Goal: Transaction & Acquisition: Download file/media

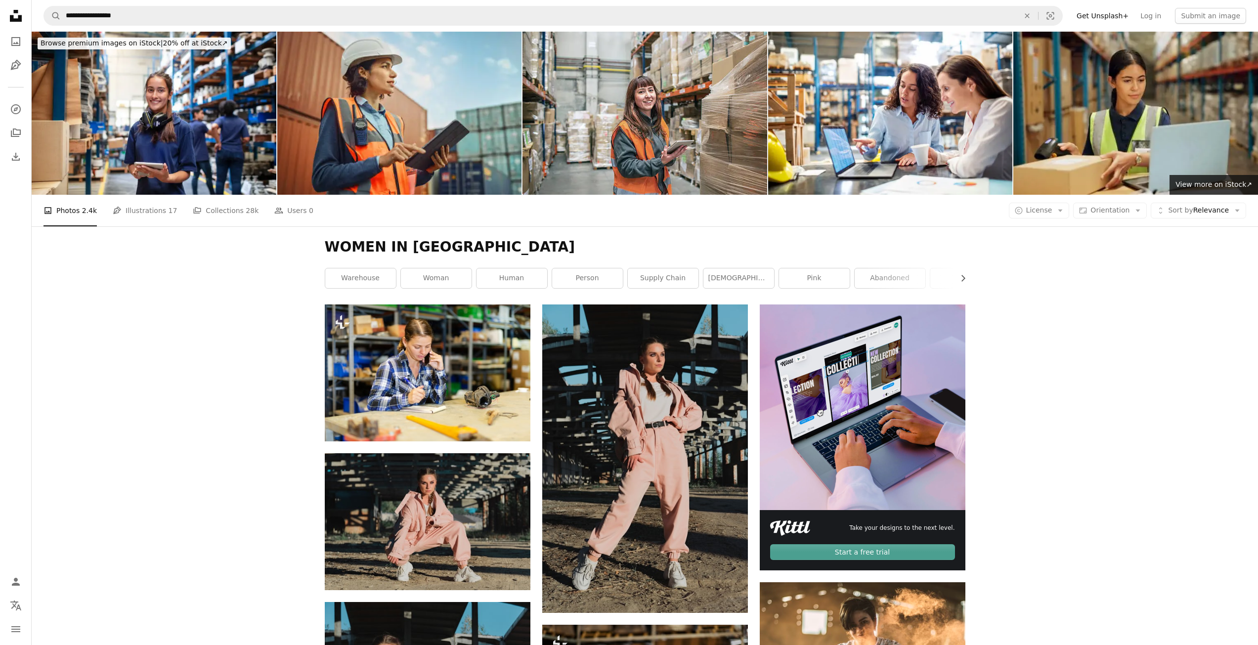
scroll to position [14482, 0]
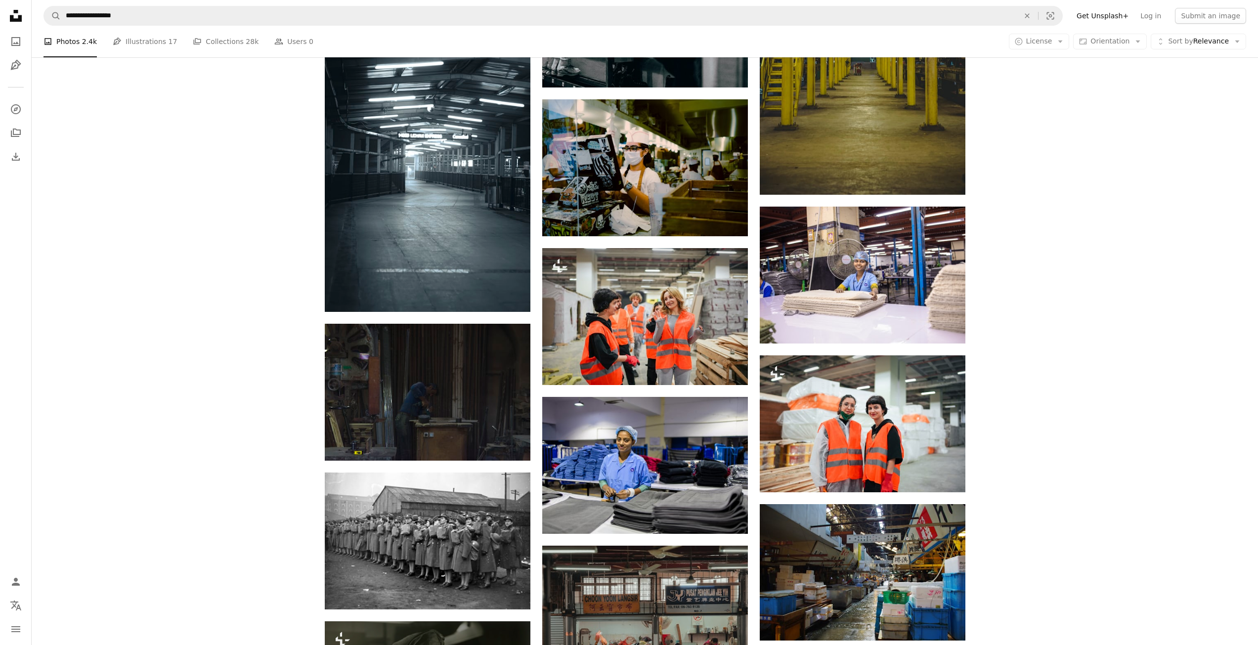
click at [931, 470] on button "A lock Download" at bounding box center [927, 475] width 55 height 16
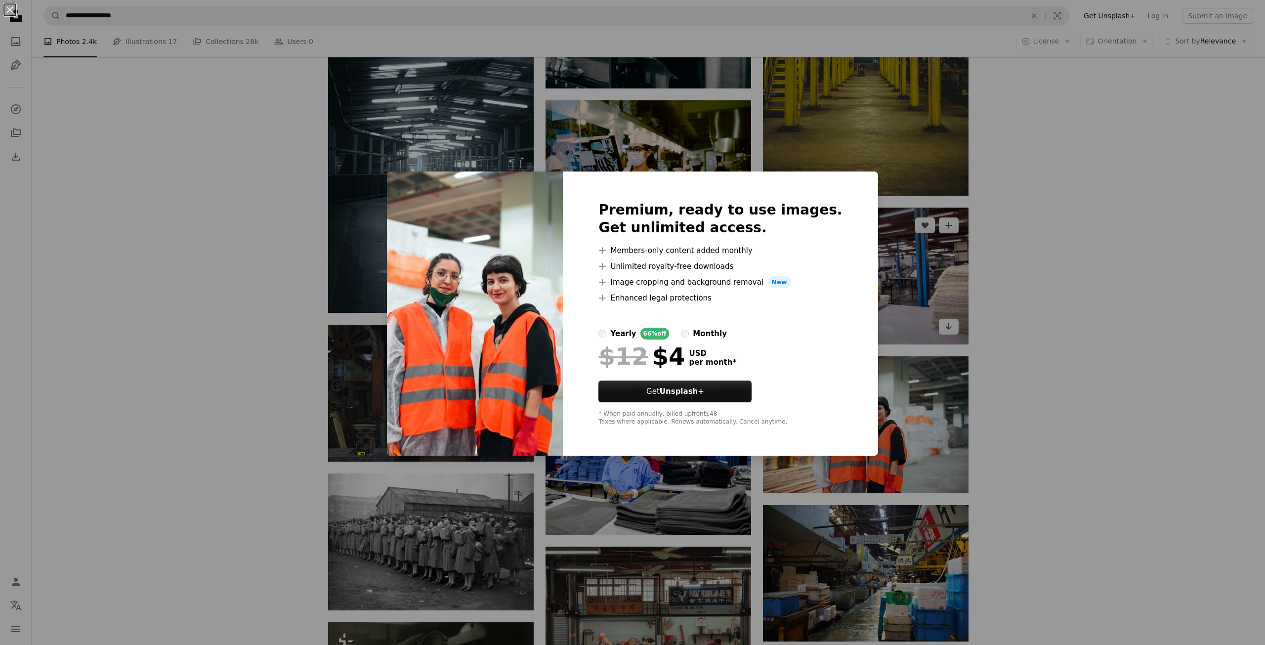
click at [874, 335] on div "An X shape Premium, ready to use images. Get unlimited access. A plus sign Memb…" at bounding box center [632, 322] width 1265 height 645
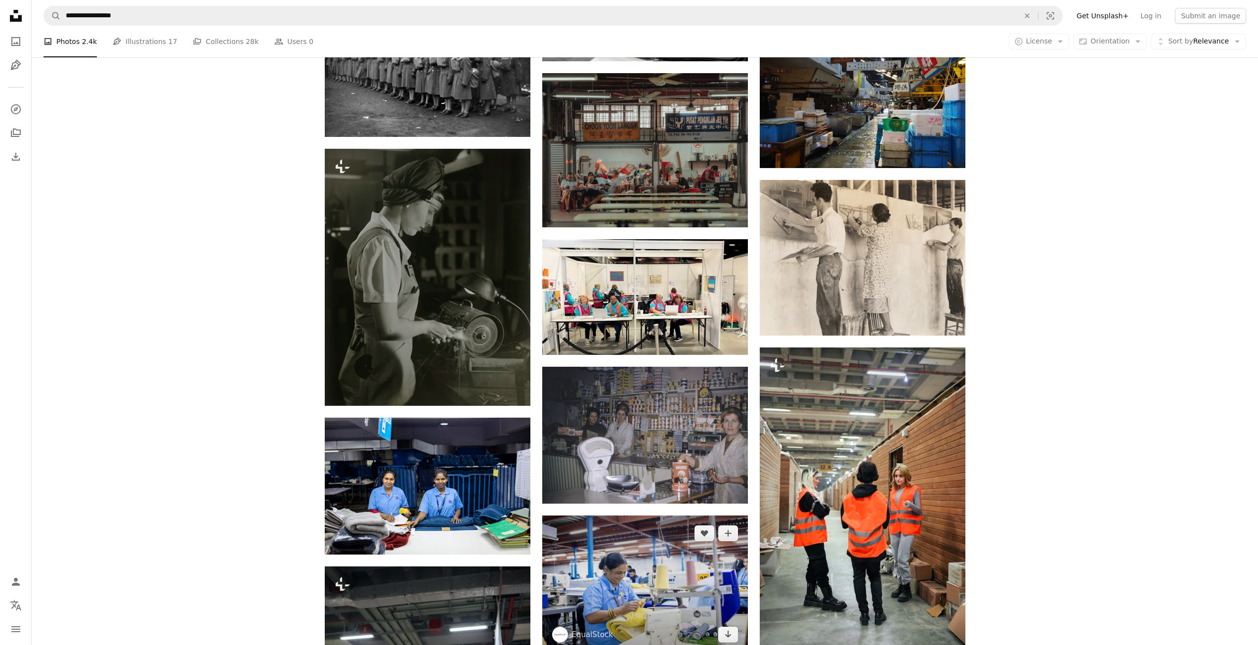
scroll to position [15025, 0]
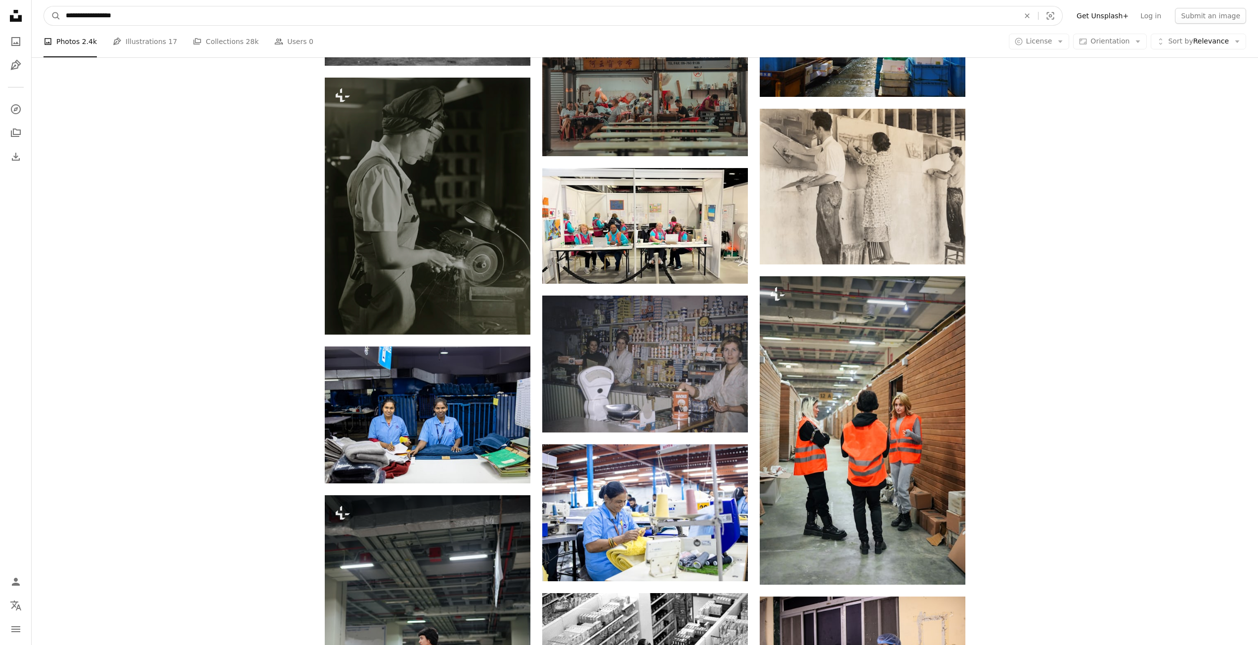
click at [153, 16] on input "**********" at bounding box center [538, 15] width 955 height 19
type input "**********"
click button "A magnifying glass" at bounding box center [52, 15] width 17 height 19
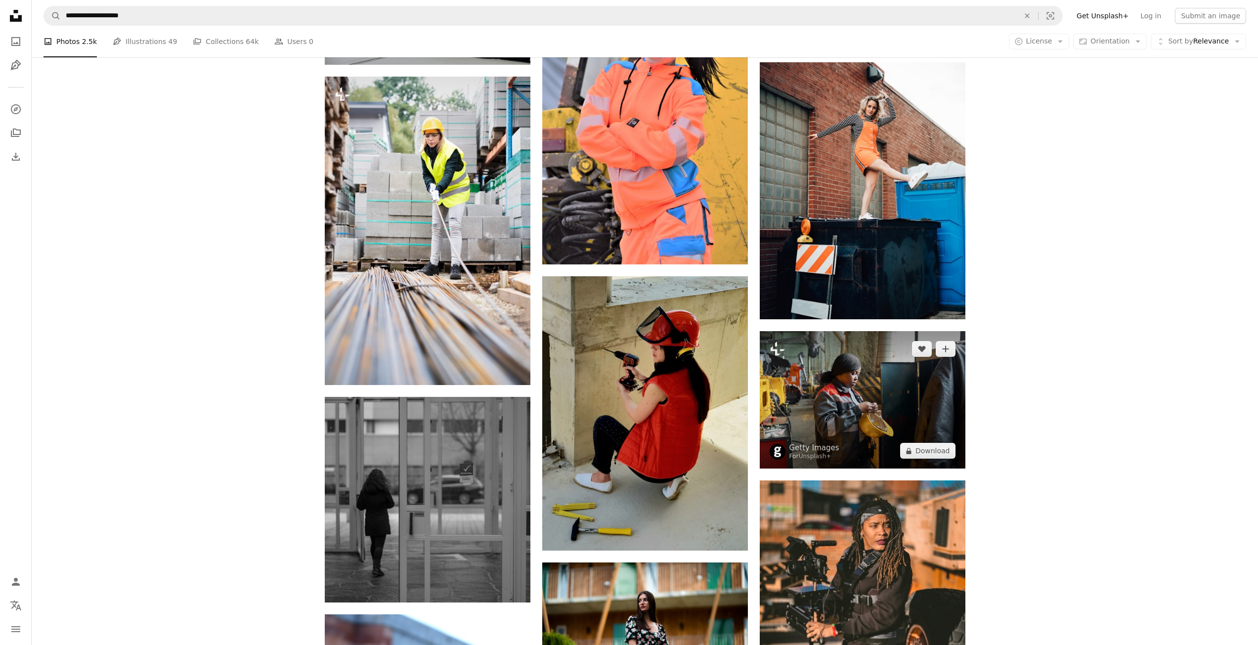
scroll to position [939, 0]
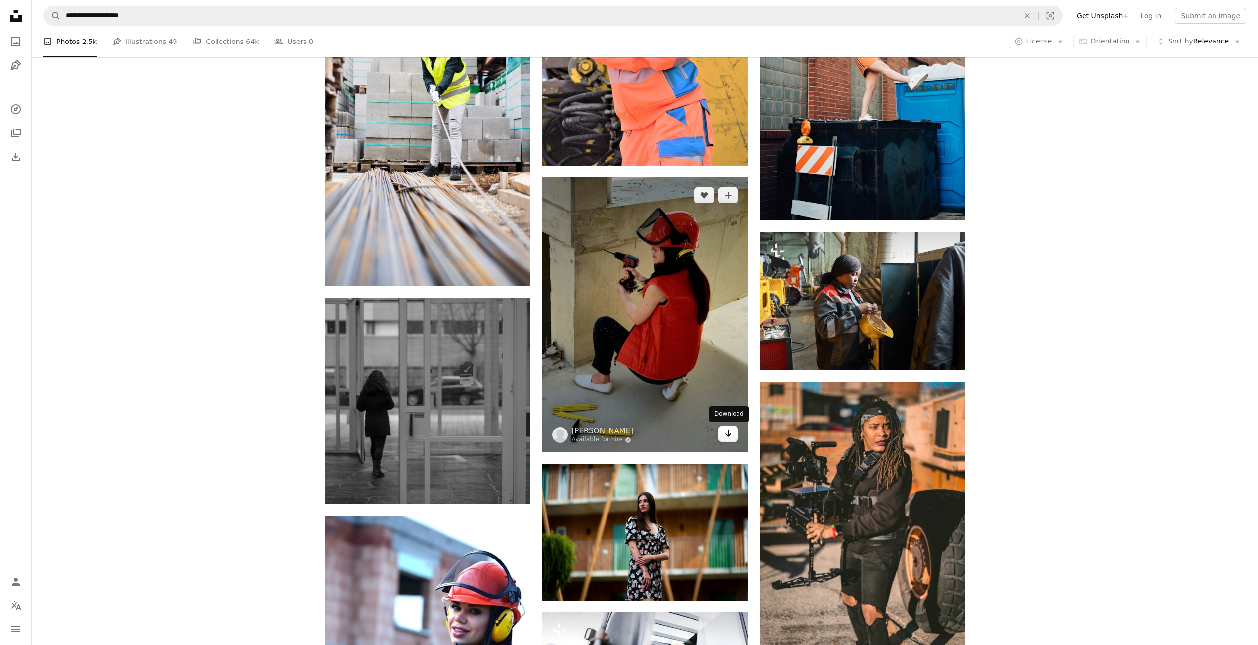
click at [725, 433] on icon "Arrow pointing down" at bounding box center [728, 434] width 8 height 12
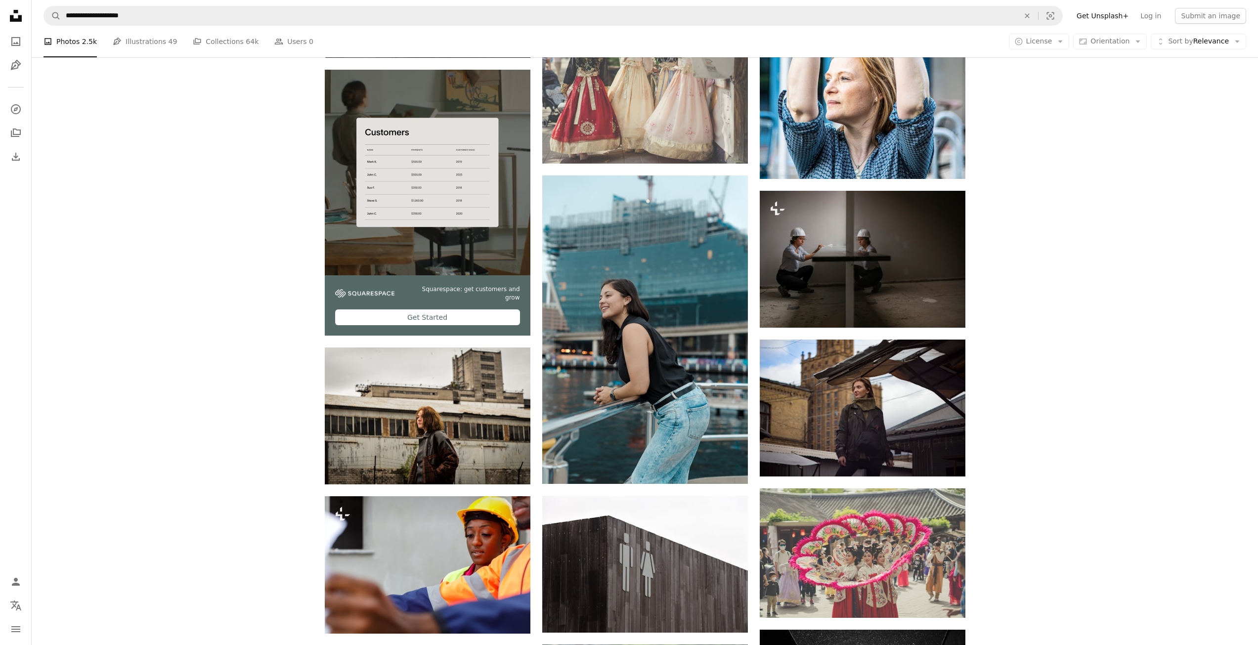
scroll to position [2274, 0]
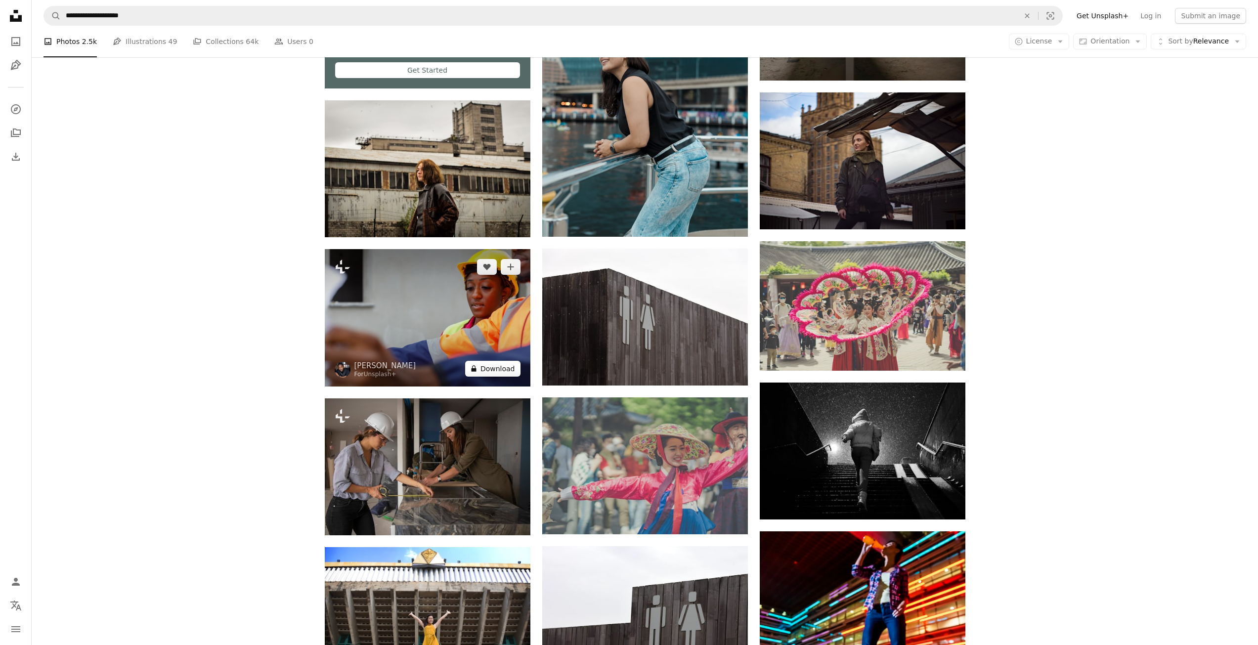
click at [495, 376] on button "A lock Download" at bounding box center [492, 369] width 55 height 16
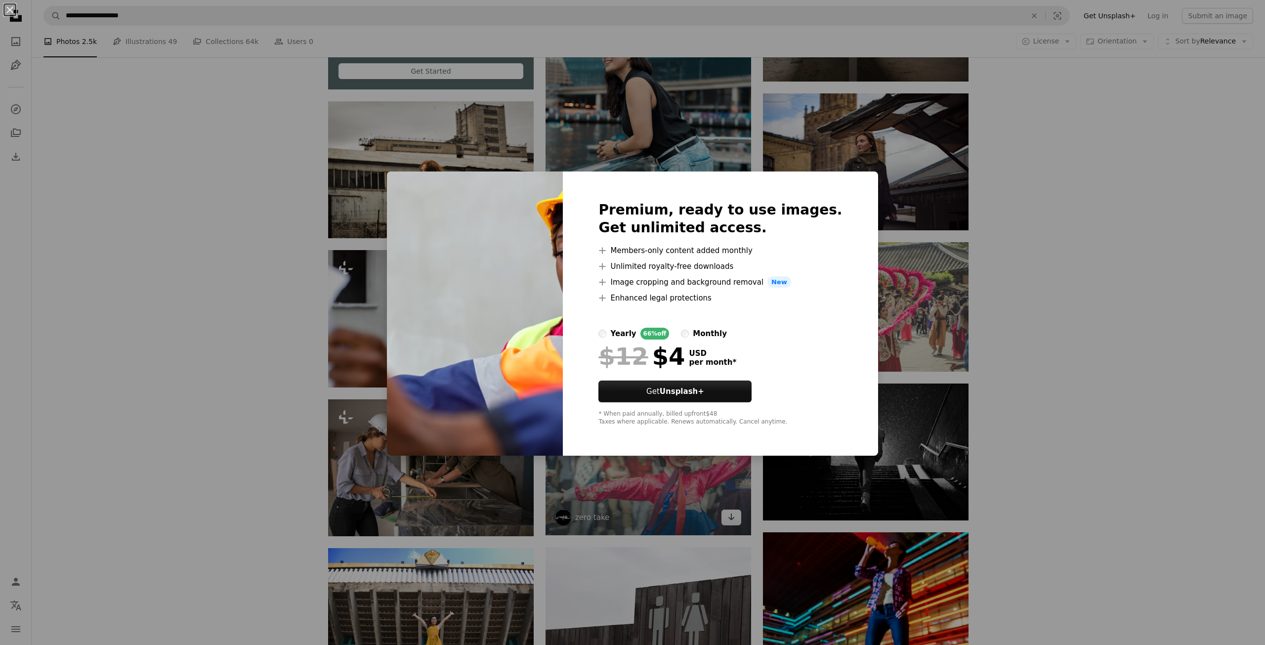
drag, startPoint x: 650, startPoint y: 508, endPoint x: 576, endPoint y: 485, distance: 77.7
click at [651, 508] on div "An X shape Premium, ready to use images. Get unlimited access. A plus sign Memb…" at bounding box center [632, 322] width 1265 height 645
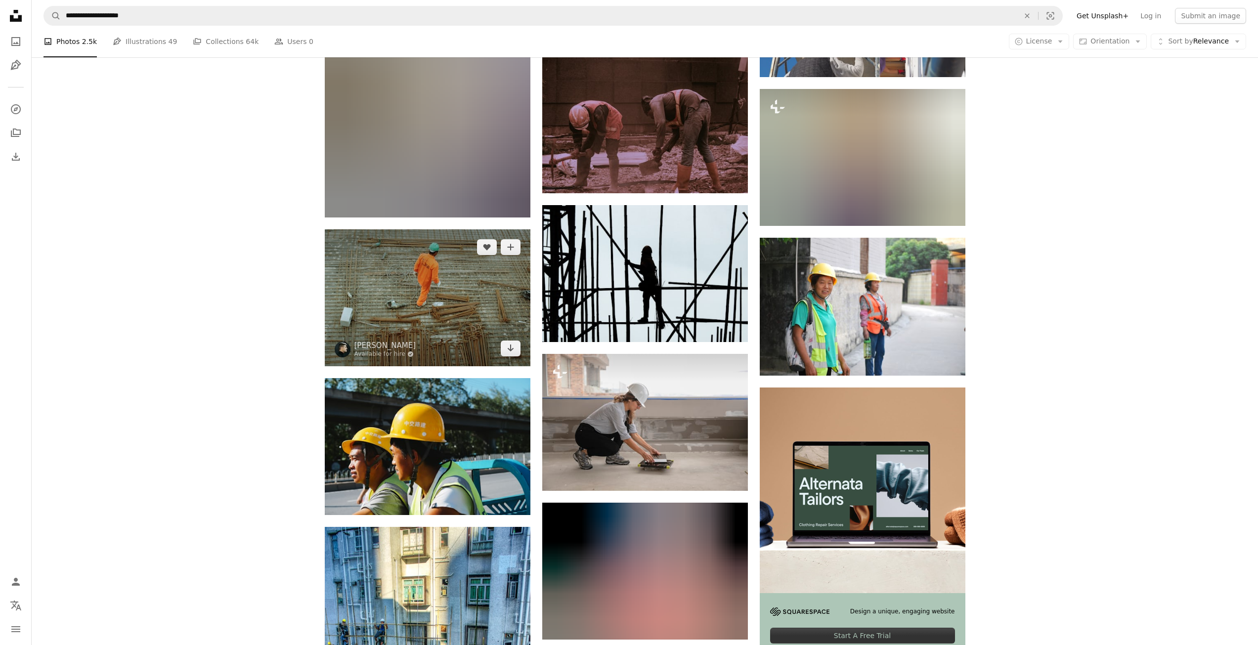
scroll to position [3064, 0]
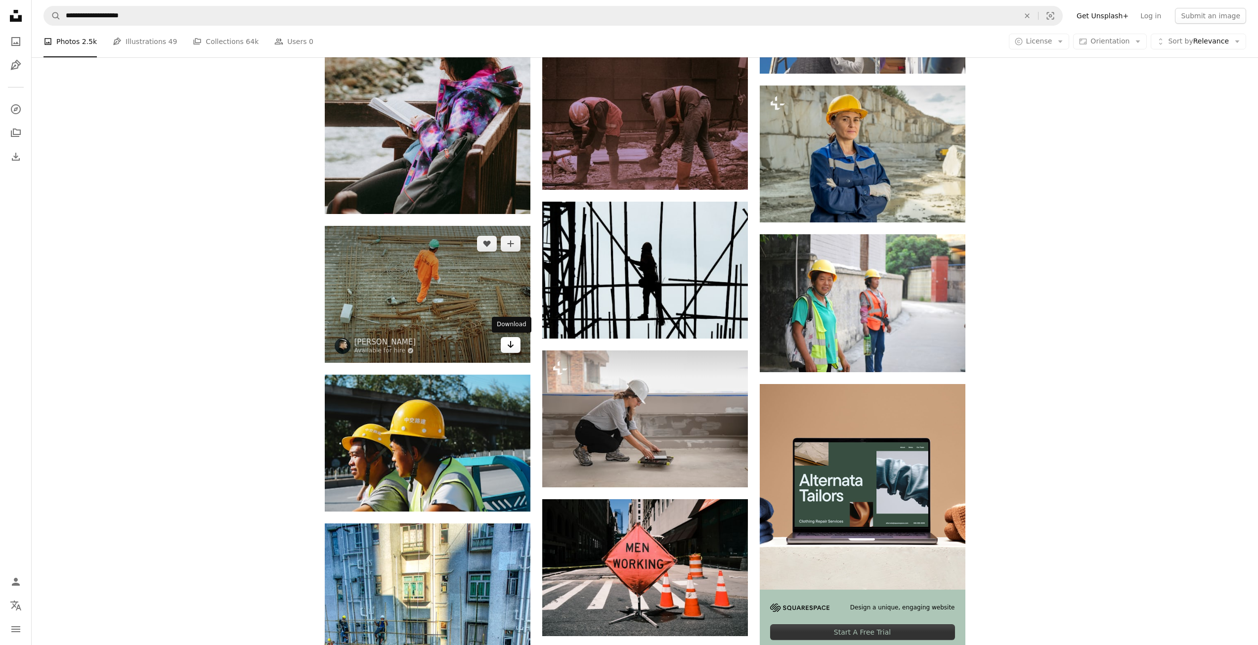
click at [502, 344] on link "Arrow pointing down" at bounding box center [511, 345] width 20 height 16
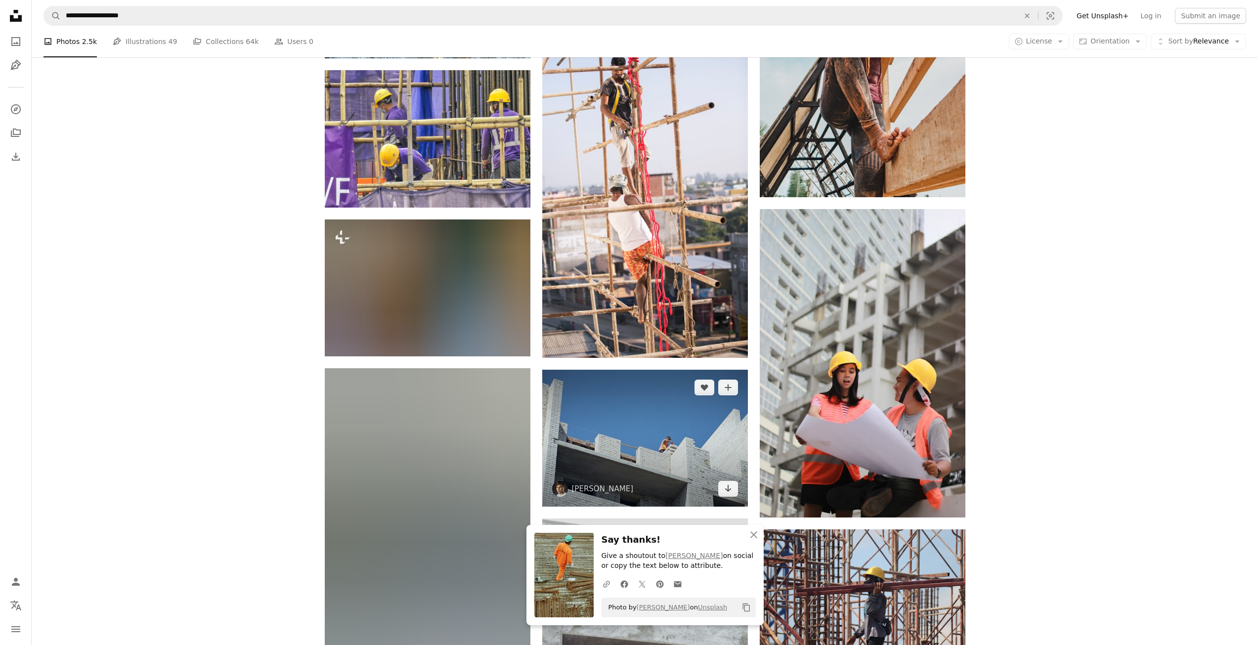
scroll to position [3855, 0]
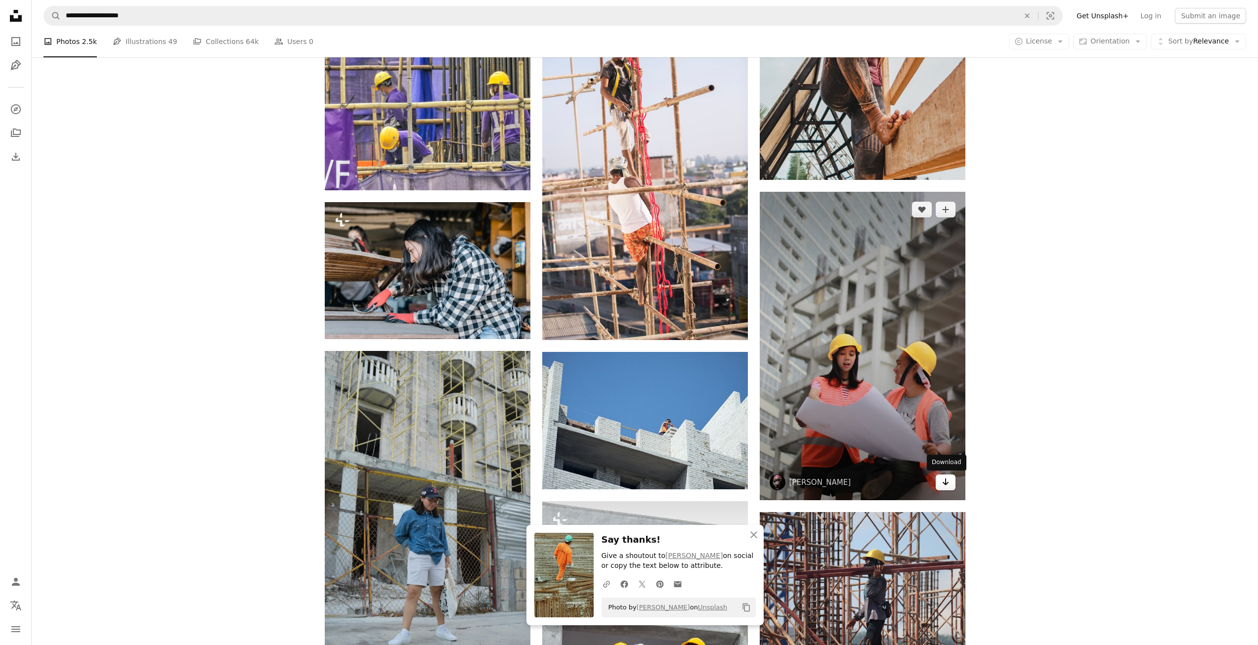
click at [945, 484] on icon "Download" at bounding box center [945, 481] width 6 height 7
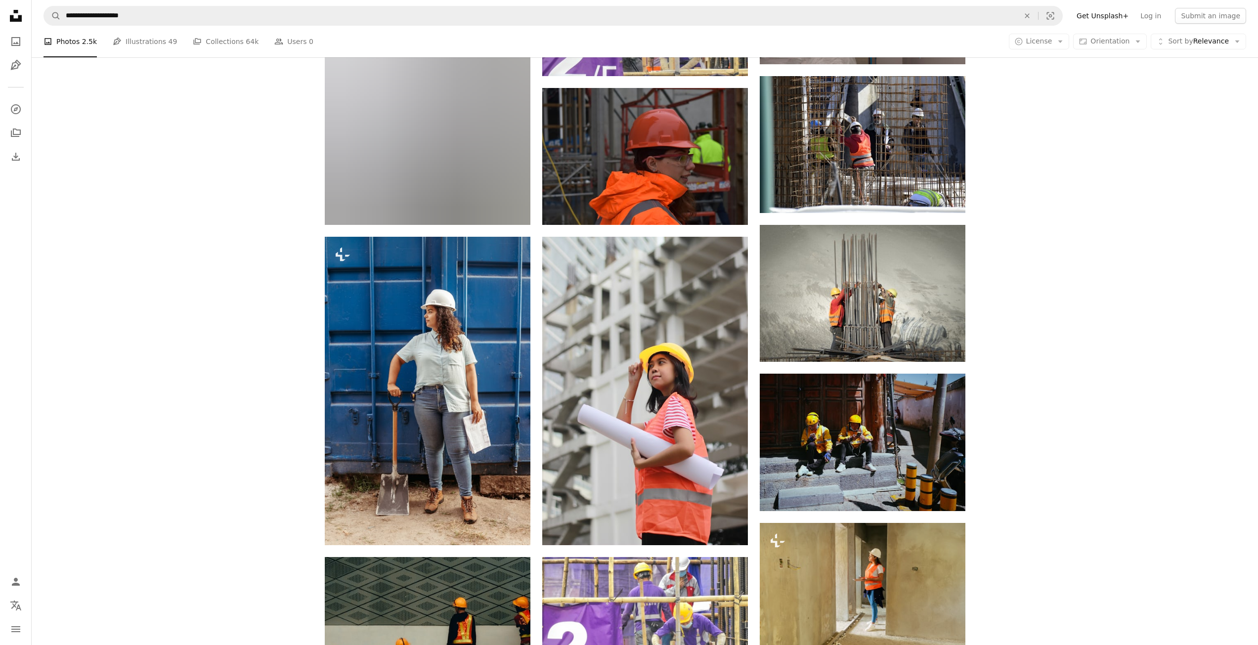
scroll to position [4893, 0]
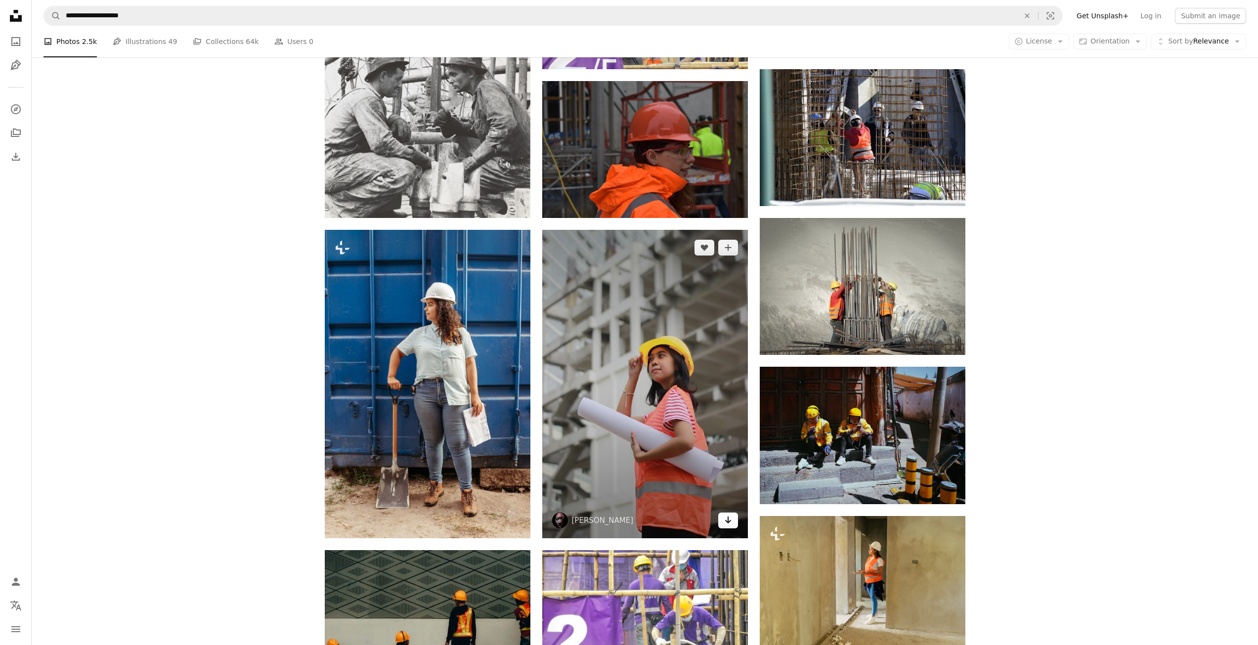
click at [728, 523] on icon "Arrow pointing down" at bounding box center [728, 520] width 8 height 12
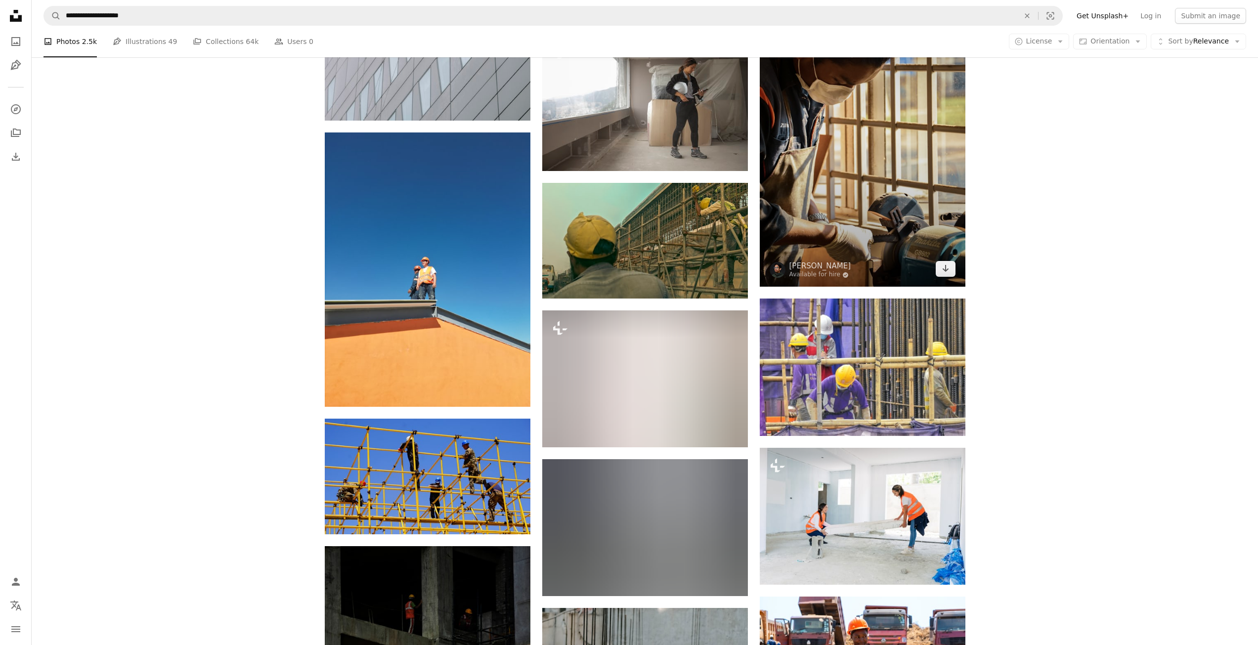
scroll to position [7266, 0]
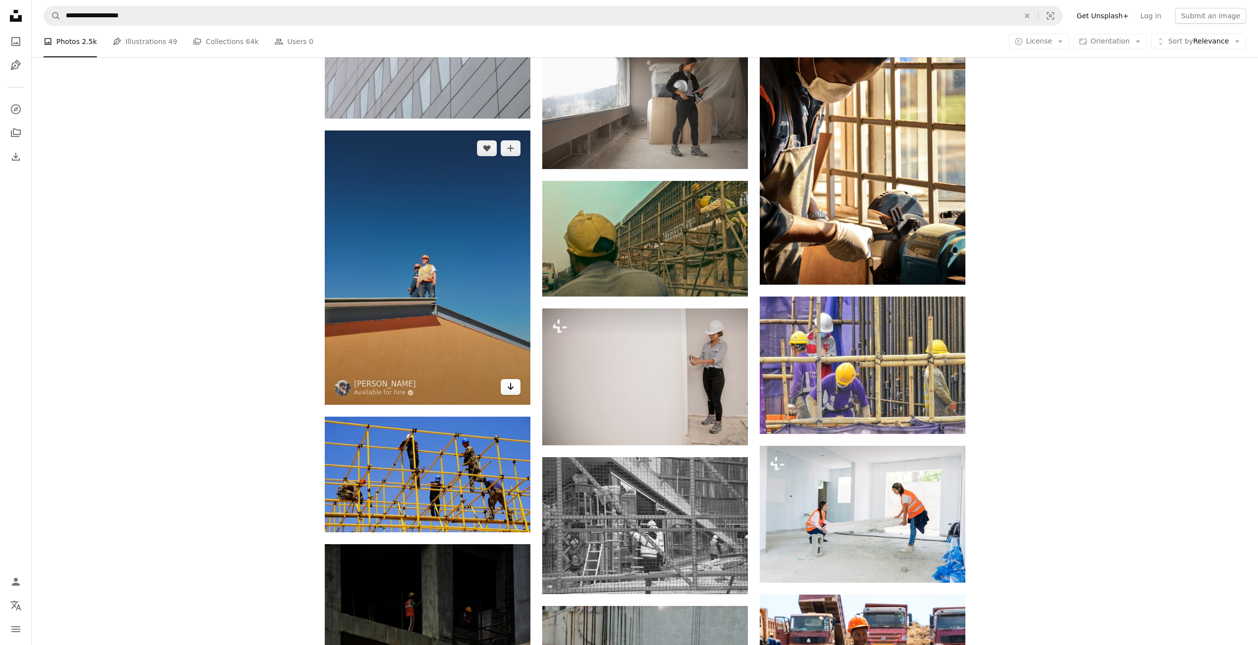
click at [517, 386] on link "Arrow pointing down" at bounding box center [511, 387] width 20 height 16
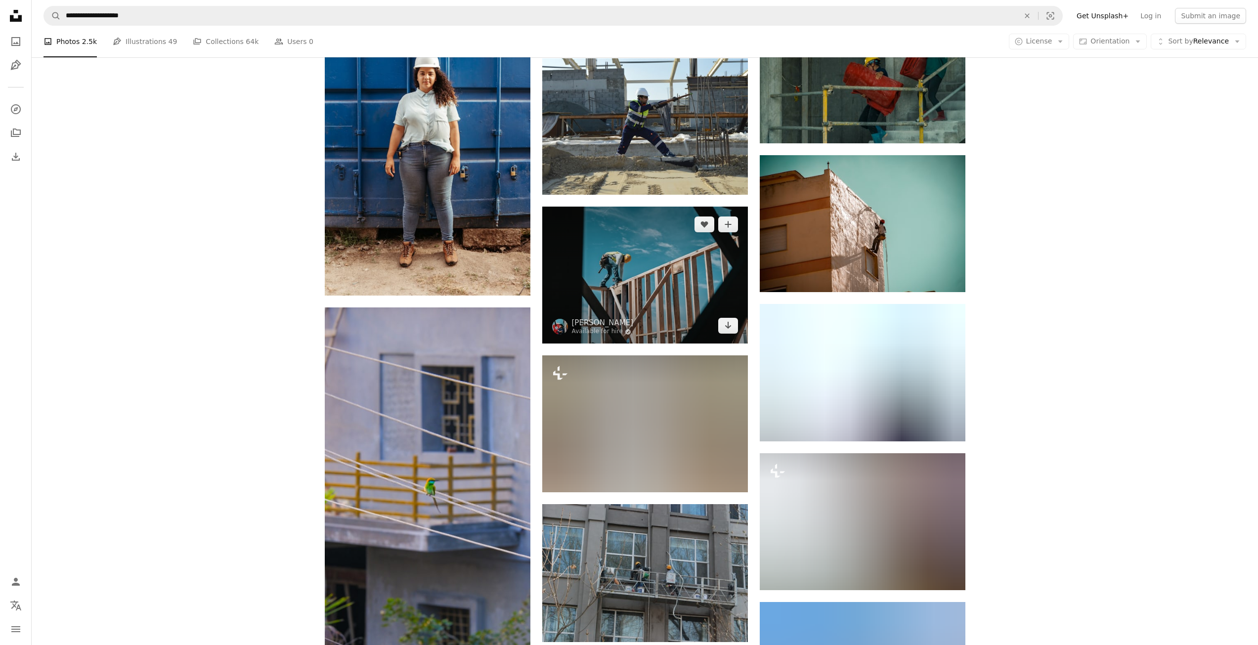
scroll to position [8897, 0]
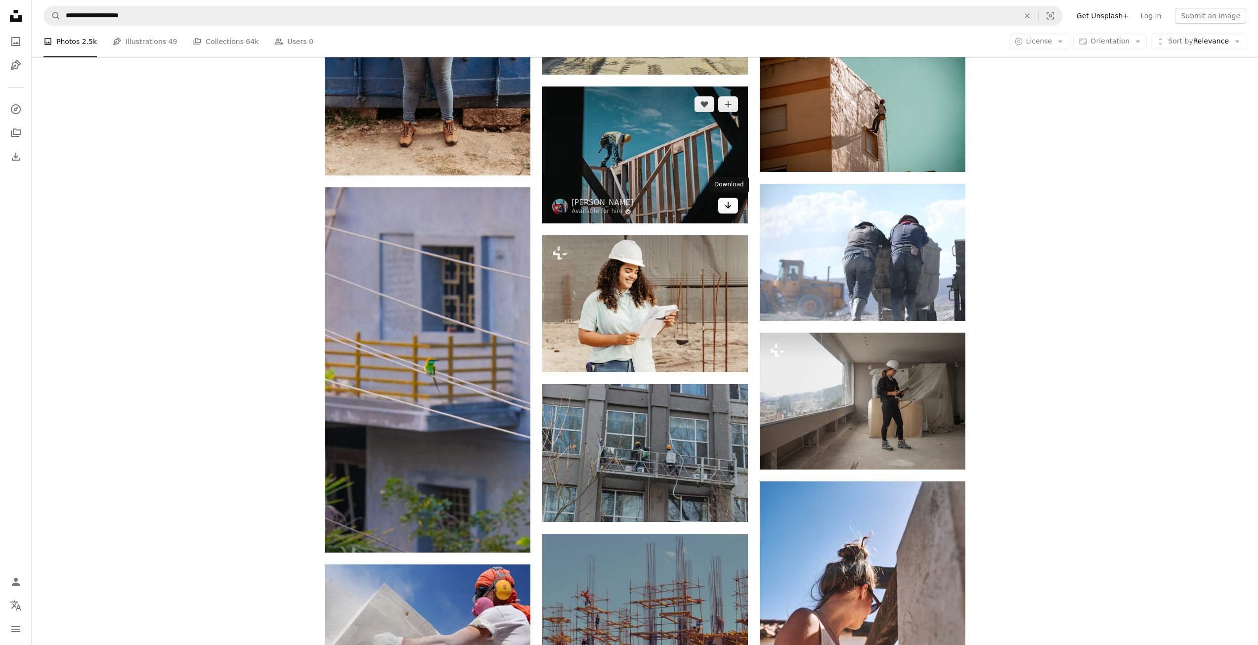
click at [722, 207] on link "Arrow pointing down" at bounding box center [728, 206] width 20 height 16
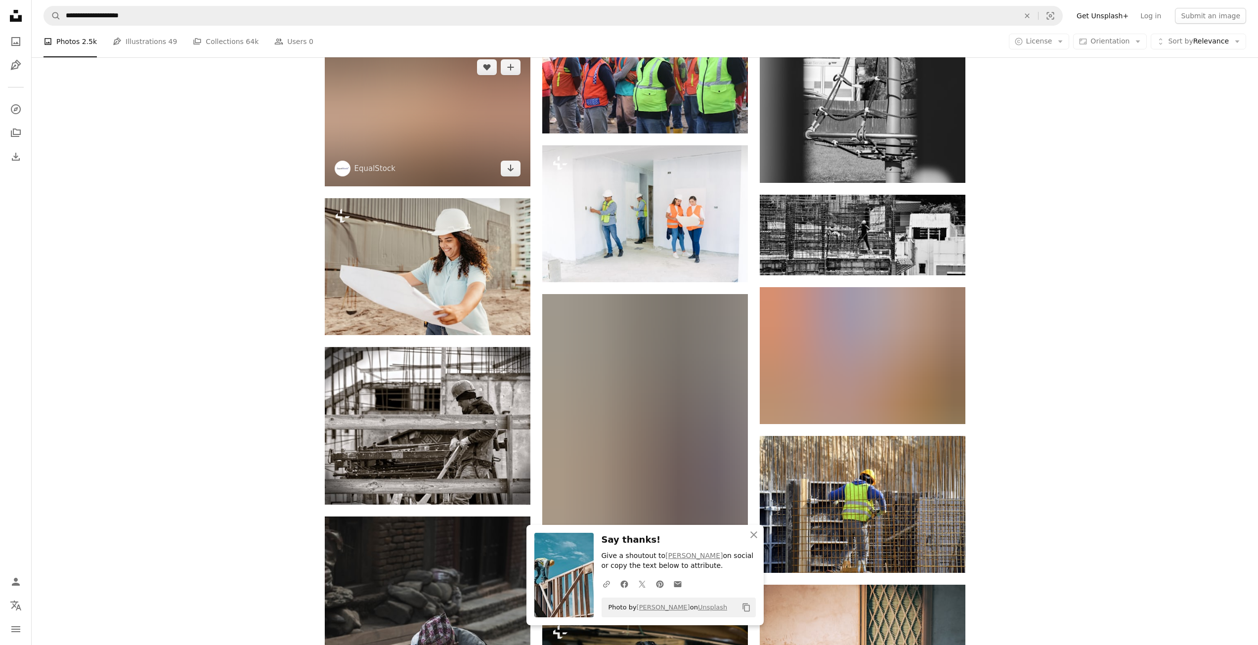
scroll to position [10033, 0]
